Goal: Navigation & Orientation: Find specific page/section

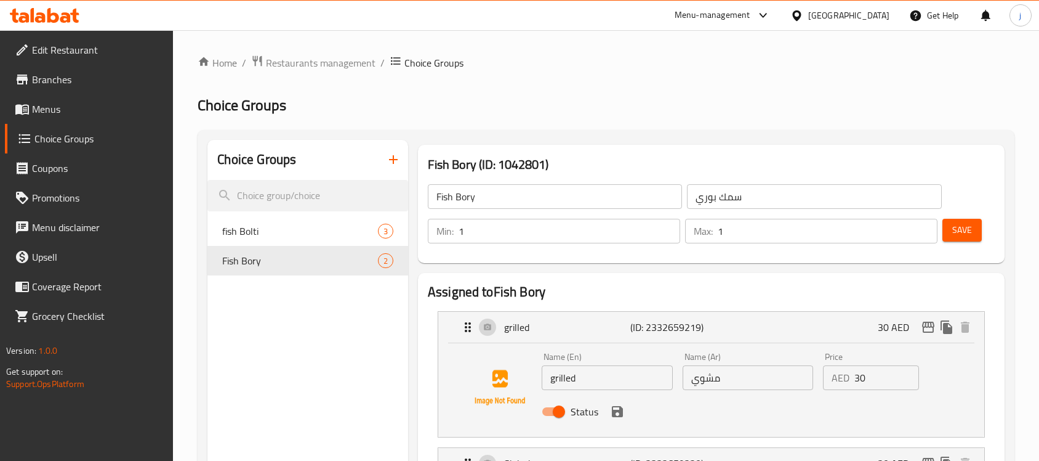
scroll to position [154, 0]
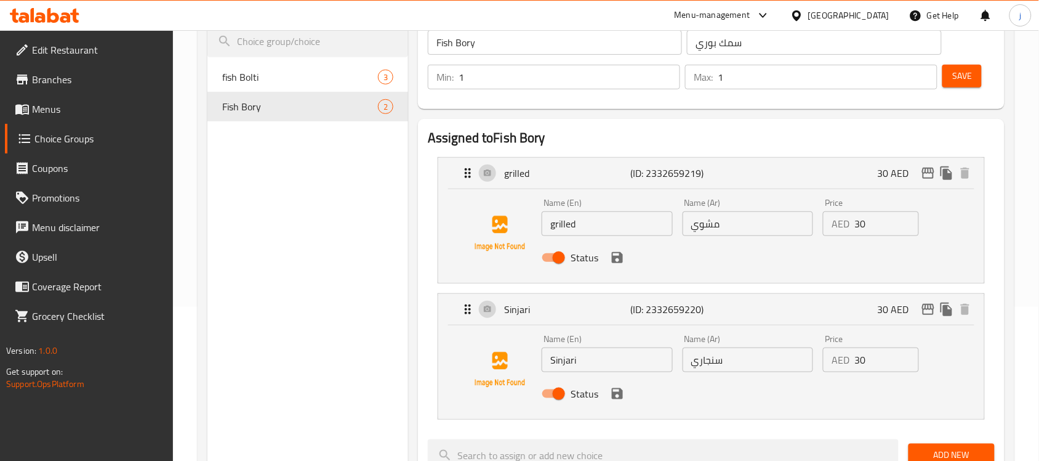
click at [746, 14] on div "Menu-management" at bounding box center [713, 15] width 76 height 15
click at [690, 115] on div "All Plugins Global Quality Control Center Menu-management Restaurant-Management" at bounding box center [679, 96] width 185 height 110
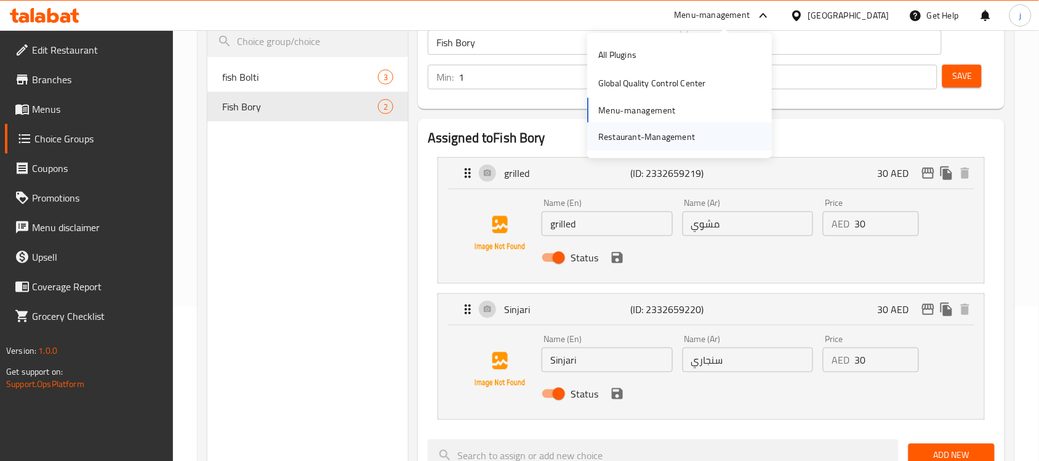
click at [686, 131] on div "Restaurant-Management" at bounding box center [646, 137] width 97 height 14
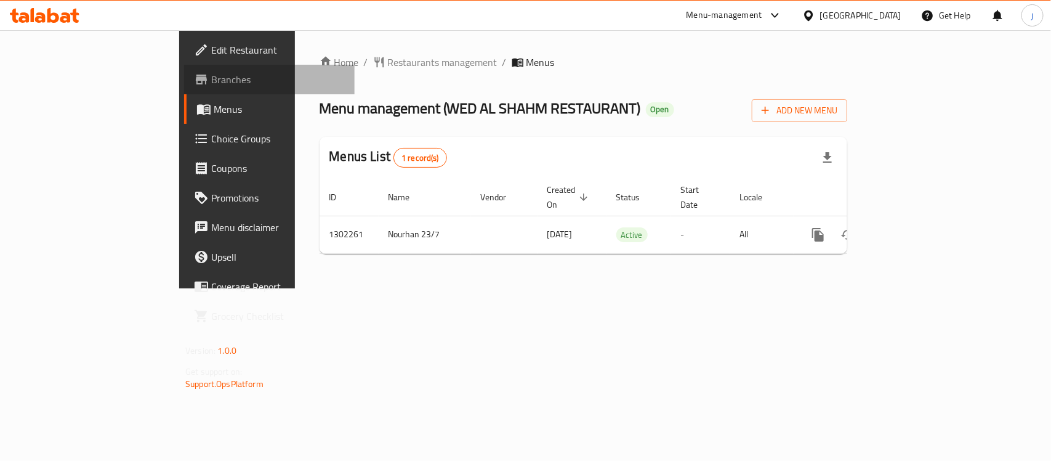
click at [211, 72] on span "Branches" at bounding box center [278, 79] width 134 height 15
